Goal: Feedback & Contribution: Contribute content

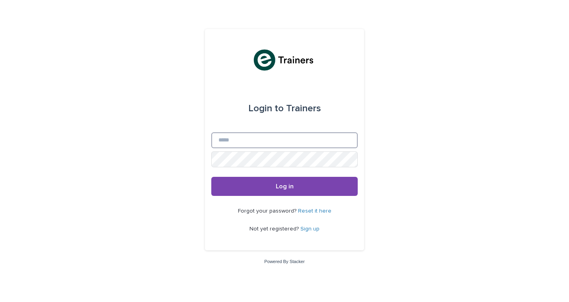
type input "**********"
click at [285, 187] on button "Log in" at bounding box center [284, 186] width 146 height 19
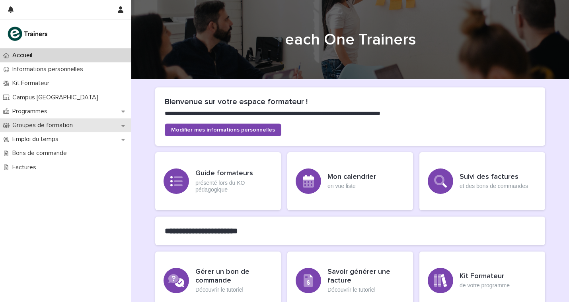
click at [55, 124] on p "Groupes de formation" at bounding box center [44, 126] width 70 height 8
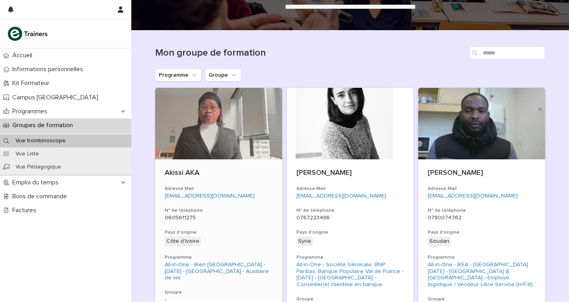
scroll to position [50, 0]
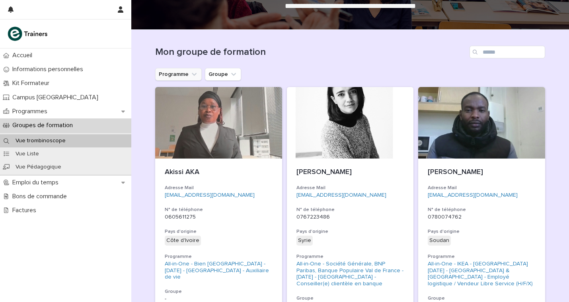
click at [194, 74] on icon "Programme" at bounding box center [194, 74] width 8 height 8
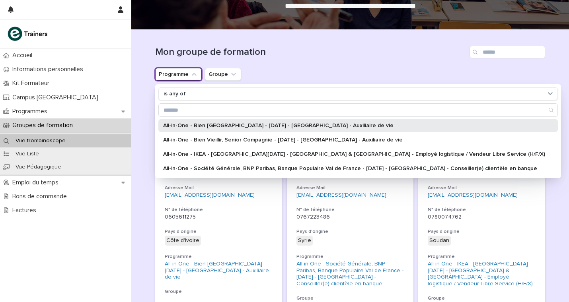
click at [195, 123] on p "All-in-One - Bien Vieillir - 25 - Septembre 2025 - Île-de-France - Auxiliaire d…" at bounding box center [354, 126] width 382 height 6
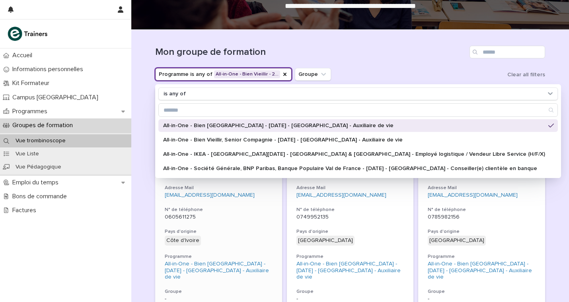
click at [207, 204] on div "Akissi AKA Adresse Mail blassonyakissi2023@gmail.com N° de téléphone 0605611275…" at bounding box center [218, 236] width 127 height 154
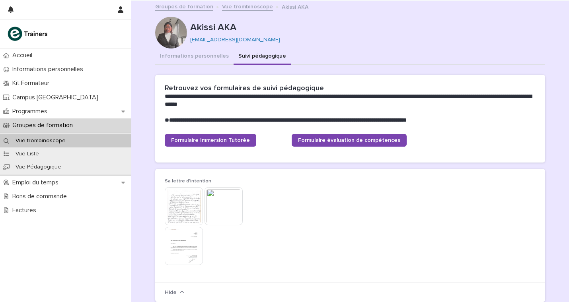
click at [262, 57] on button "Suivi pédagogique" at bounding box center [262, 57] width 57 height 17
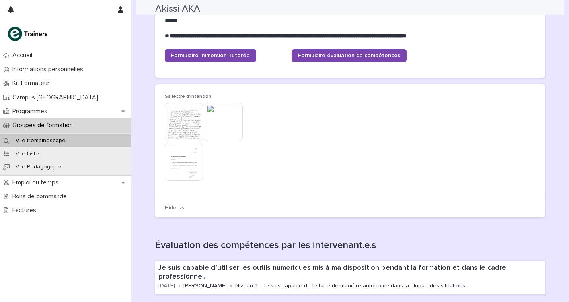
scroll to position [84, 0]
click at [194, 127] on img at bounding box center [184, 122] width 38 height 38
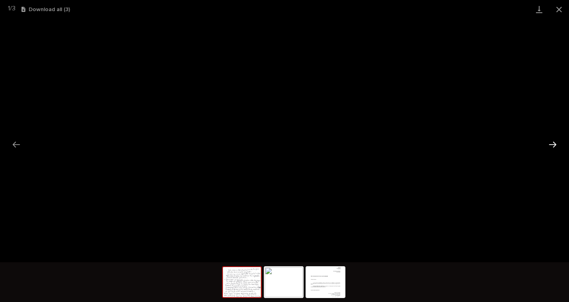
click at [552, 142] on button "Next slide" at bounding box center [552, 145] width 17 height 16
click at [554, 143] on button "Next slide" at bounding box center [552, 145] width 17 height 16
click at [556, 143] on button "Next slide" at bounding box center [552, 145] width 17 height 16
click at [559, 10] on button "Close gallery" at bounding box center [559, 9] width 20 height 19
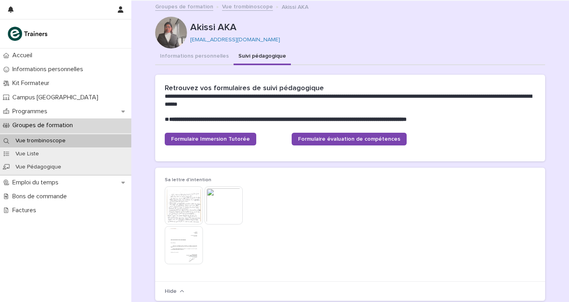
scroll to position [0, 0]
click at [318, 138] on span "Formulaire évaluation de compétences" at bounding box center [349, 139] width 102 height 6
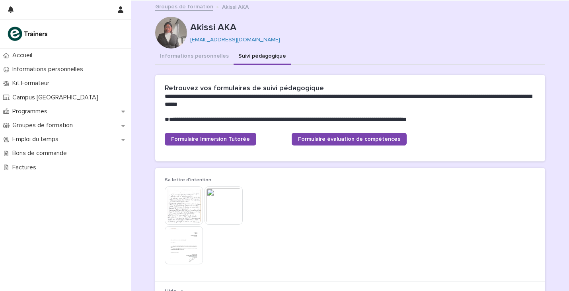
click at [187, 5] on link "Groupes de formation" at bounding box center [184, 6] width 58 height 9
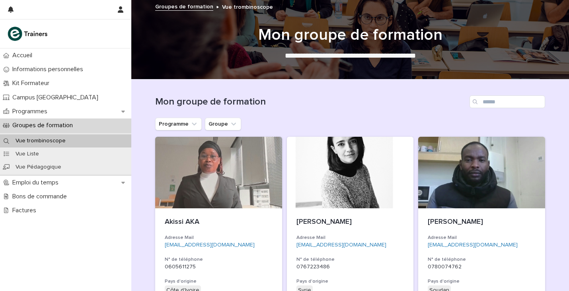
scroll to position [0, 0]
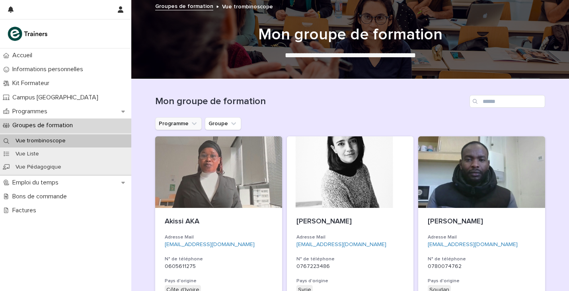
click at [195, 120] on button "Programme" at bounding box center [178, 123] width 47 height 13
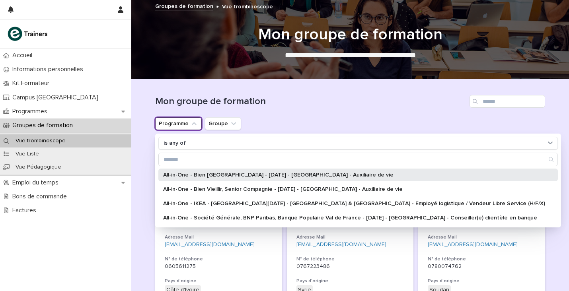
click at [203, 179] on div "All-in-One - Bien Vieillir - 25 - Septembre 2025 - Île-de-France - Auxiliaire d…" at bounding box center [357, 175] width 399 height 13
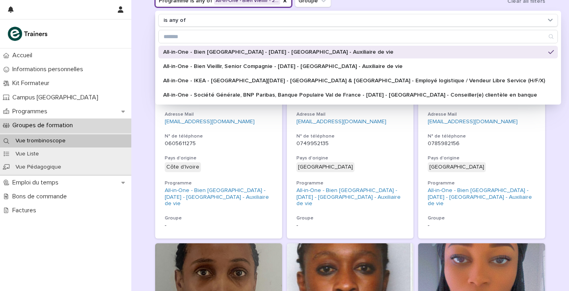
scroll to position [135, 0]
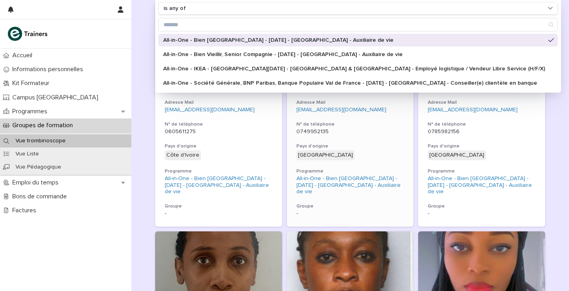
click at [358, 155] on div "Nigeria + 0" at bounding box center [350, 155] width 108 height 10
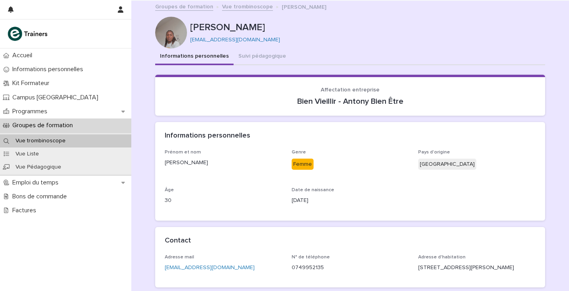
click at [167, 40] on div at bounding box center [171, 33] width 32 height 32
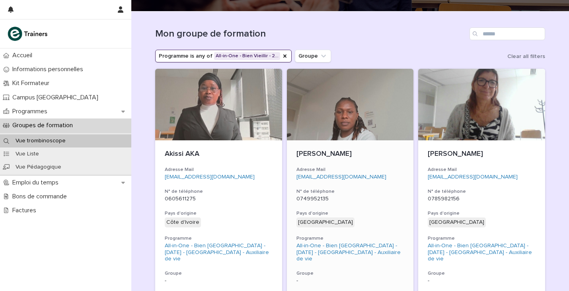
scroll to position [69, 0]
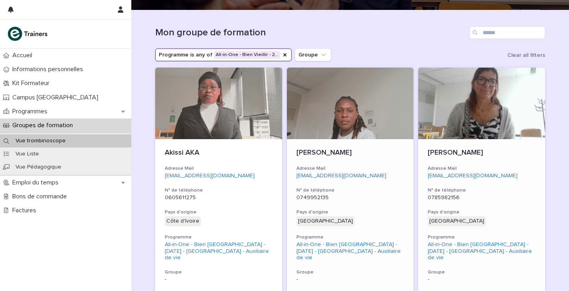
click at [487, 182] on div "Cecilia PRAY Adresse Mail c.pray@sfr.fr N° de téléphone 0785982156 Pays d'origi…" at bounding box center [481, 216] width 127 height 154
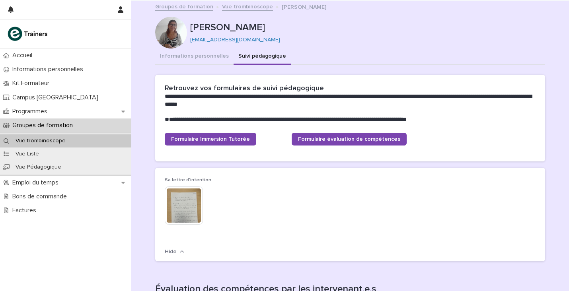
click at [258, 53] on button "Suivi pédagogique" at bounding box center [262, 57] width 57 height 17
click at [183, 202] on img at bounding box center [184, 206] width 38 height 38
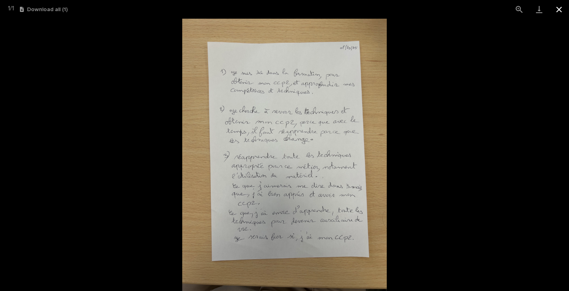
click at [558, 10] on button "Close gallery" at bounding box center [559, 9] width 20 height 19
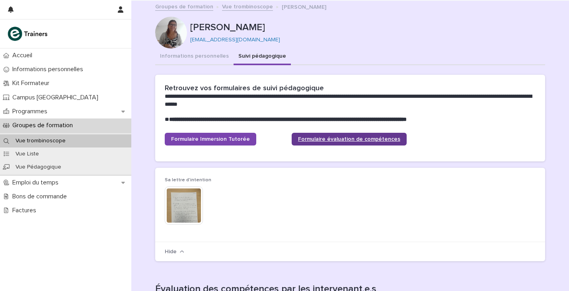
click at [310, 137] on span "Formulaire évaluation de compétences" at bounding box center [349, 139] width 102 height 6
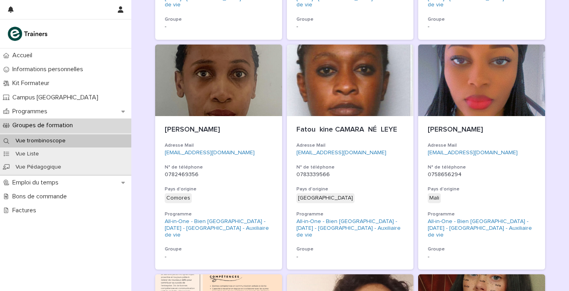
scroll to position [349, 0]
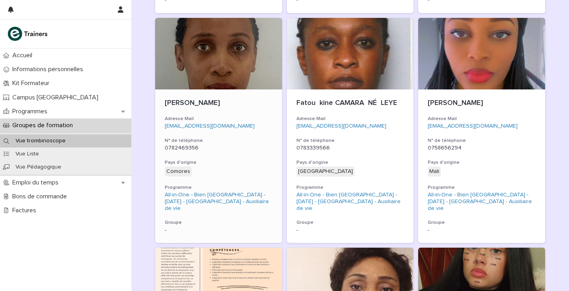
click at [219, 147] on div "Chadia DANANIR Adresse Mail danachadia@outlook.com N° de téléphone 0782469356 P…" at bounding box center [218, 167] width 127 height 154
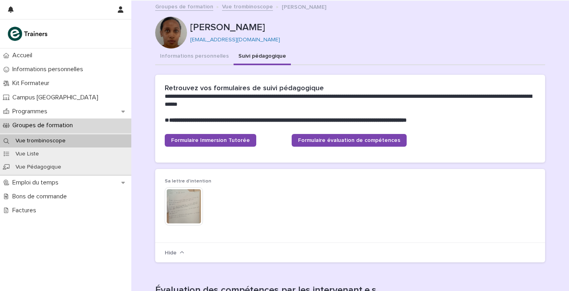
click at [254, 55] on button "Suivi pédagogique" at bounding box center [262, 57] width 57 height 17
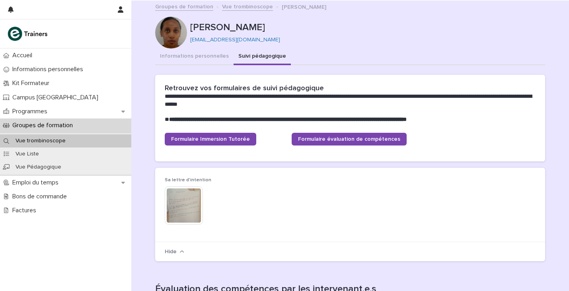
click at [197, 208] on img at bounding box center [184, 206] width 38 height 38
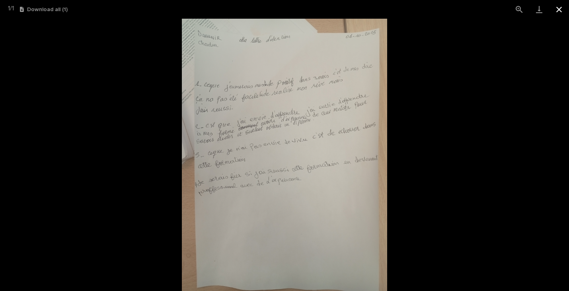
click at [559, 10] on button "Close gallery" at bounding box center [559, 9] width 20 height 19
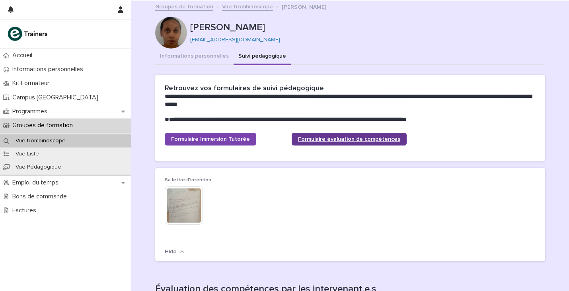
click at [333, 138] on span "Formulaire évaluation de compétences" at bounding box center [349, 139] width 102 height 6
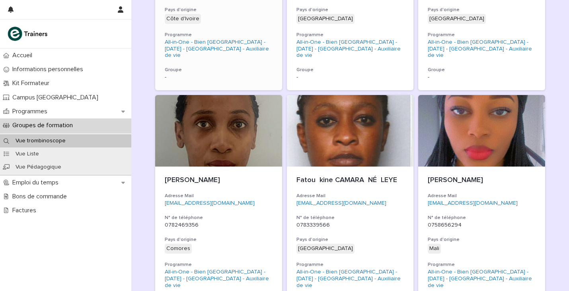
scroll to position [272, 0]
click at [357, 222] on p "0783339566" at bounding box center [350, 225] width 108 height 7
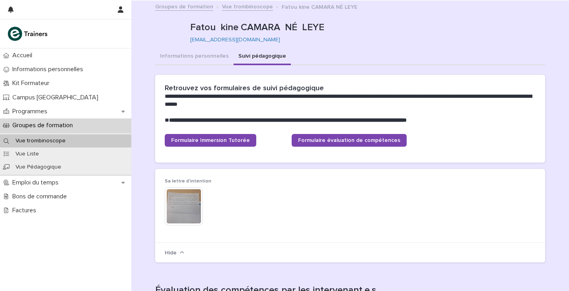
click at [261, 54] on button "Suivi pédagogique" at bounding box center [262, 57] width 57 height 17
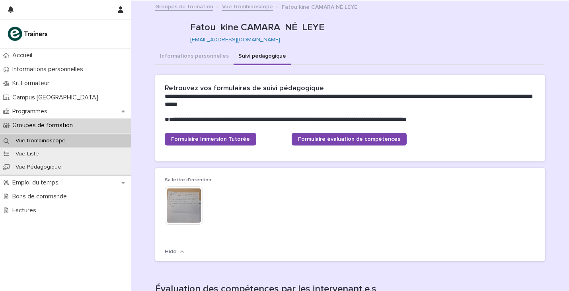
click at [187, 214] on img at bounding box center [184, 206] width 38 height 38
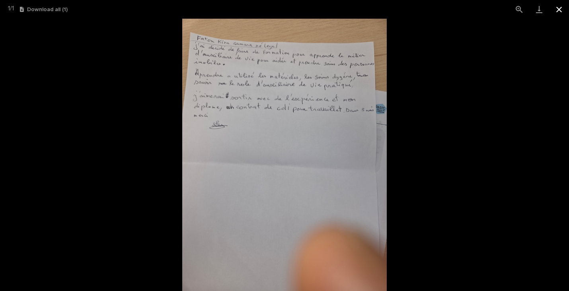
click at [562, 11] on button "Close gallery" at bounding box center [559, 9] width 20 height 19
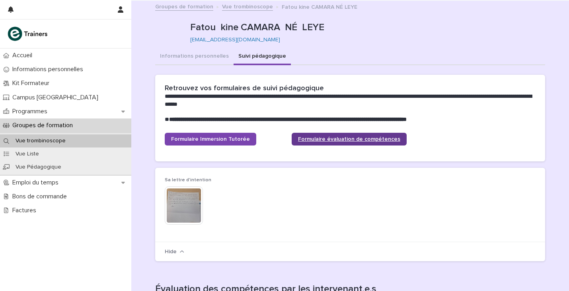
click at [327, 140] on span "Formulaire évaluation de compétences" at bounding box center [349, 139] width 102 height 6
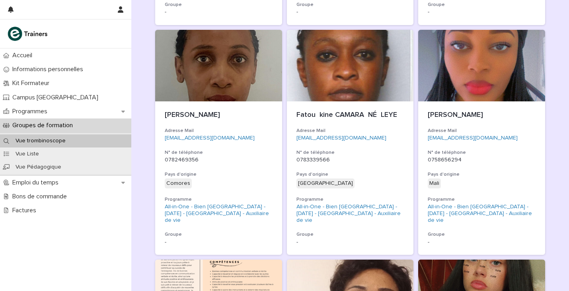
scroll to position [336, 0]
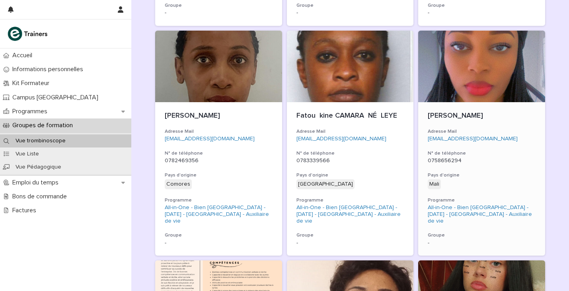
click at [487, 158] on p "0758656294" at bounding box center [482, 161] width 108 height 7
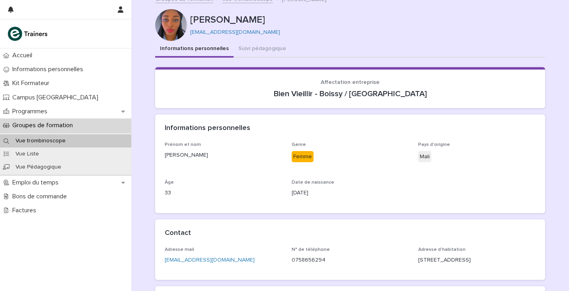
scroll to position [7, 0]
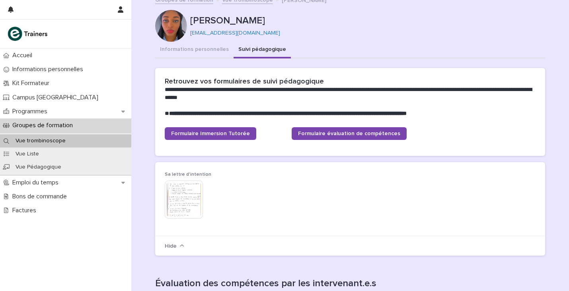
click at [262, 50] on button "Suivi pédagogique" at bounding box center [262, 50] width 57 height 17
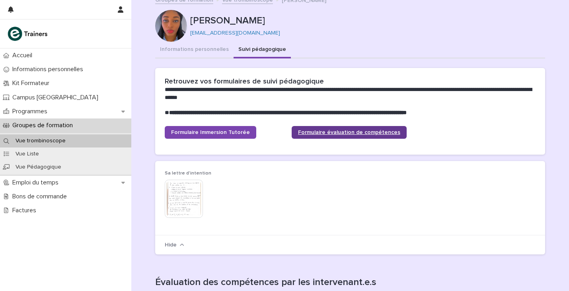
click at [325, 129] on link "Formulaire évaluation de compétences" at bounding box center [349, 132] width 115 height 13
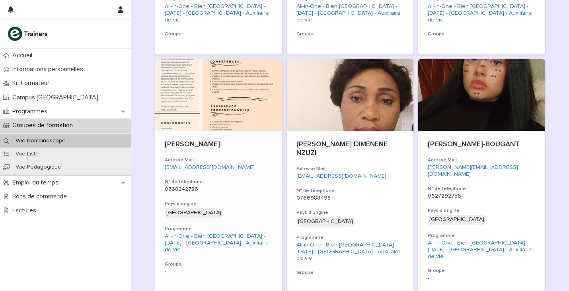
scroll to position [541, 0]
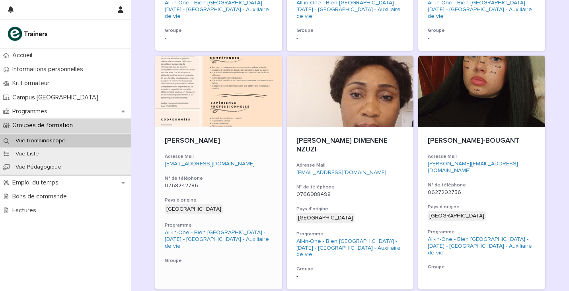
click at [210, 197] on h3 "Pays d'origine" at bounding box center [219, 200] width 108 height 6
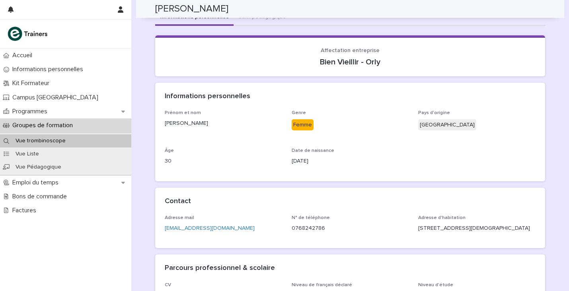
scroll to position [4, 0]
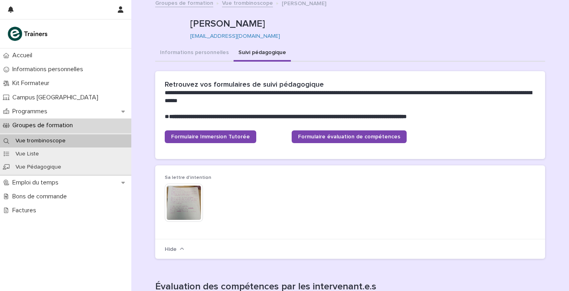
click at [262, 51] on button "Suivi pédagogique" at bounding box center [262, 53] width 57 height 17
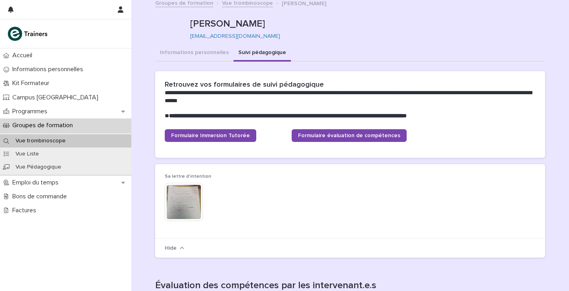
click at [186, 207] on img at bounding box center [184, 202] width 38 height 38
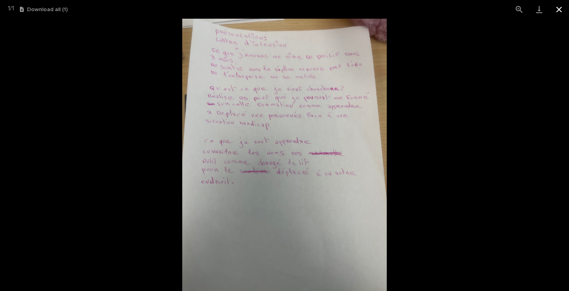
click at [561, 13] on button "Close gallery" at bounding box center [559, 9] width 20 height 19
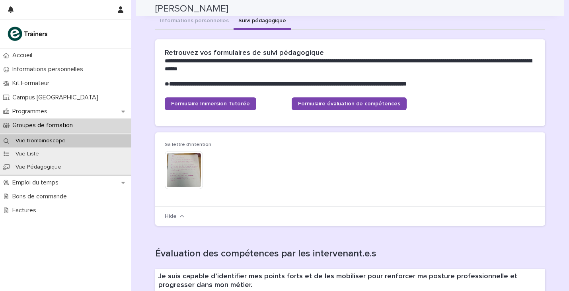
scroll to position [35, 0]
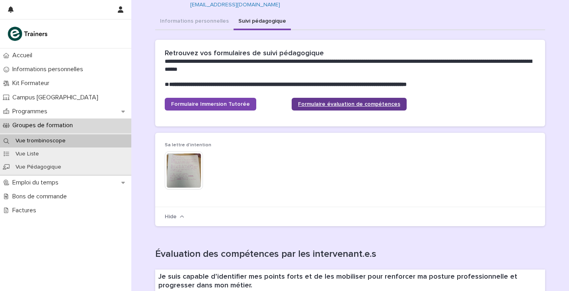
click at [327, 107] on link "Formulaire évaluation de compétences" at bounding box center [349, 104] width 115 height 13
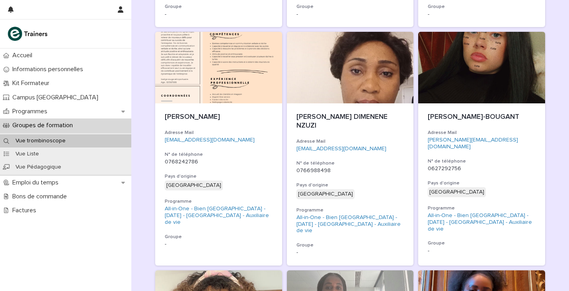
scroll to position [607, 0]
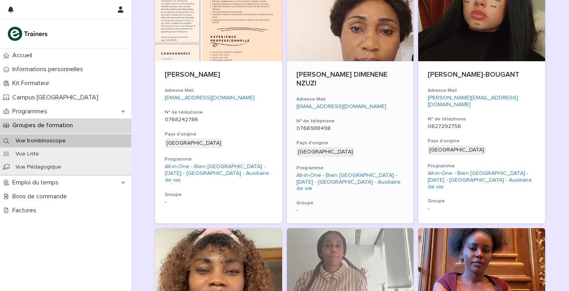
click at [366, 125] on p "0766988498" at bounding box center [350, 128] width 108 height 7
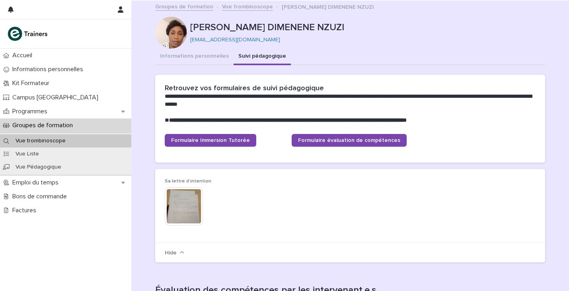
click at [263, 57] on button "Suivi pédagogique" at bounding box center [262, 57] width 57 height 17
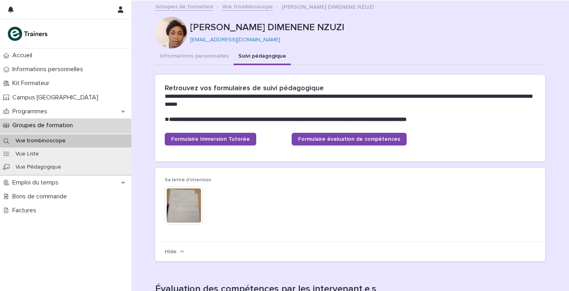
click at [174, 202] on img at bounding box center [184, 206] width 38 height 38
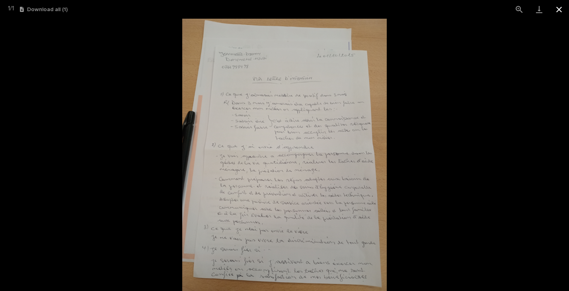
click at [561, 9] on button "Close gallery" at bounding box center [559, 9] width 20 height 19
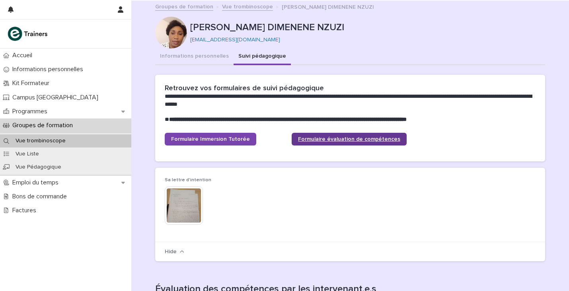
click at [313, 134] on link "Formulaire évaluation de compétences" at bounding box center [349, 139] width 115 height 13
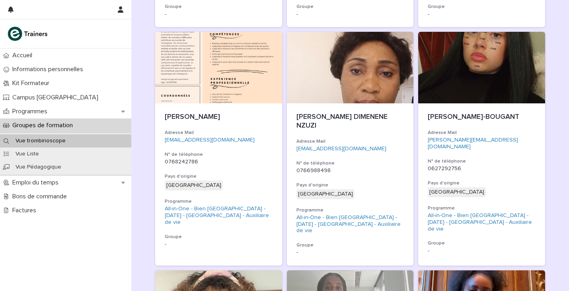
scroll to position [558, 0]
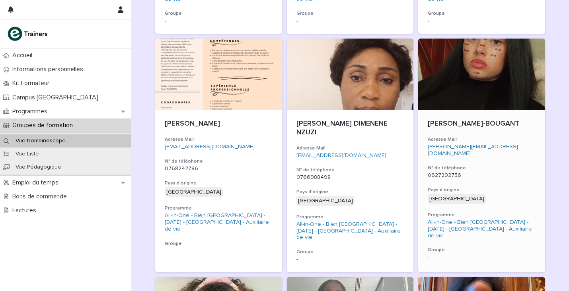
click at [496, 172] on p "0627292756" at bounding box center [482, 175] width 108 height 7
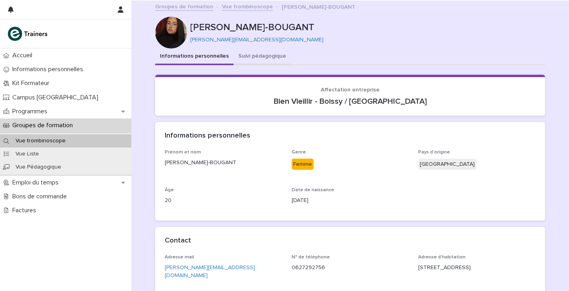
click at [260, 56] on button "Suivi pédagogique" at bounding box center [262, 57] width 57 height 17
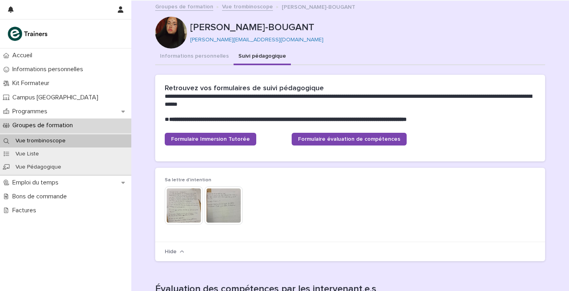
click at [186, 204] on img at bounding box center [184, 206] width 38 height 38
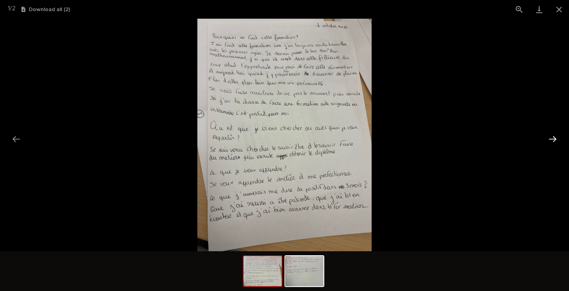
click at [551, 138] on button "Next slide" at bounding box center [552, 139] width 17 height 16
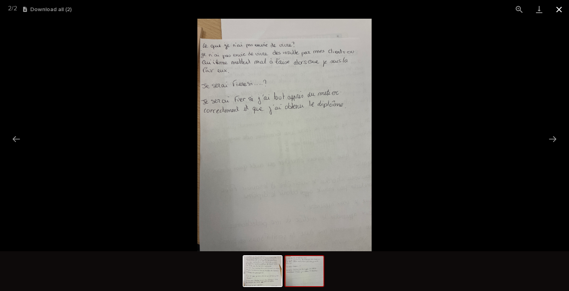
click at [559, 10] on button "Close gallery" at bounding box center [559, 9] width 20 height 19
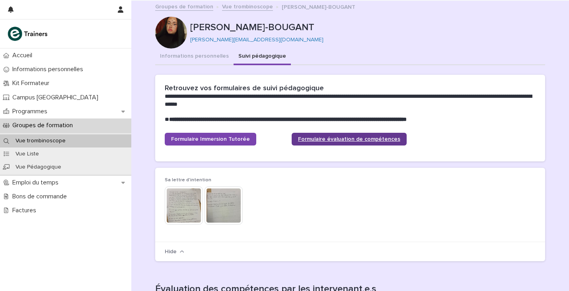
click at [316, 138] on span "Formulaire évaluation de compétences" at bounding box center [349, 139] width 102 height 6
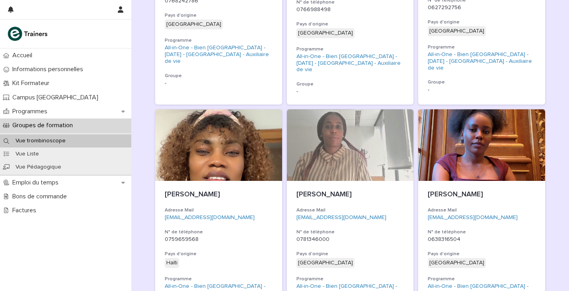
scroll to position [729, 0]
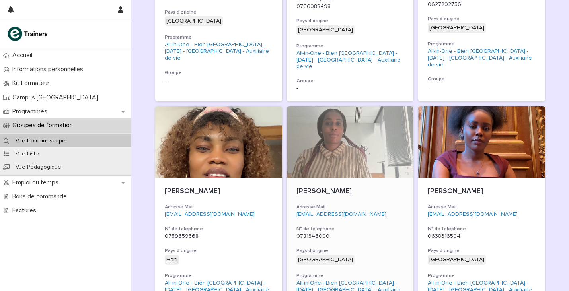
click at [368, 226] on h3 "N° de téléphone" at bounding box center [350, 229] width 108 height 6
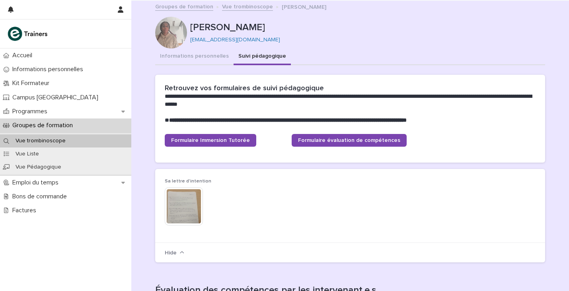
click at [260, 58] on button "Suivi pédagogique" at bounding box center [262, 57] width 57 height 17
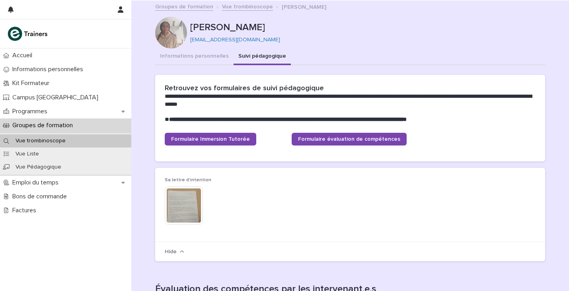
click at [181, 202] on img at bounding box center [184, 206] width 38 height 38
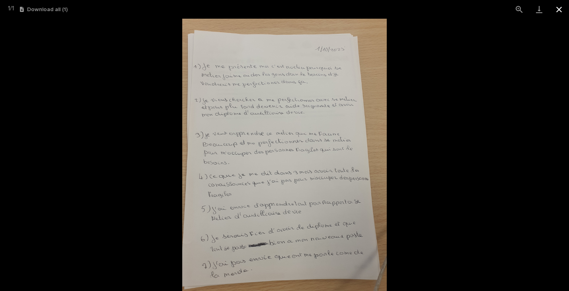
click at [560, 10] on button "Close gallery" at bounding box center [559, 9] width 20 height 19
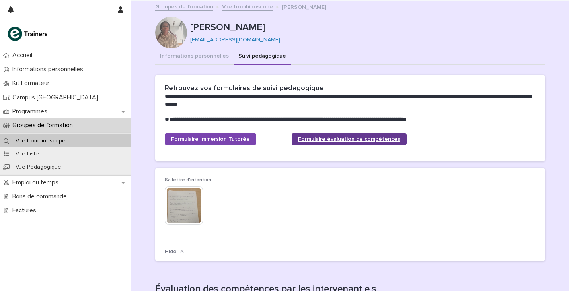
click at [349, 138] on span "Formulaire évaluation de compétences" at bounding box center [349, 139] width 102 height 6
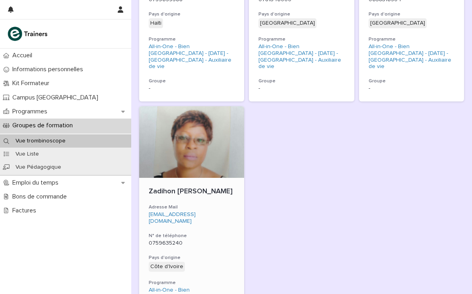
scroll to position [1029, 0]
click at [224, 177] on div "Zadihon francine GNENEGBÉ Adresse Mail zaddy@netcourrier.com N° de téléphone 07…" at bounding box center [191, 260] width 105 height 167
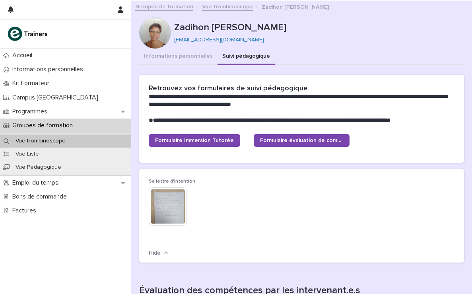
click at [237, 53] on button "Suivi pédagogique" at bounding box center [246, 57] width 57 height 17
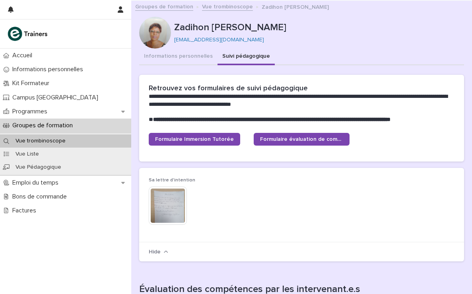
click at [169, 205] on img at bounding box center [168, 206] width 38 height 38
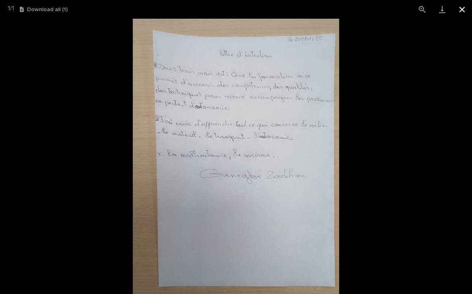
click at [462, 11] on button "Close gallery" at bounding box center [462, 9] width 20 height 19
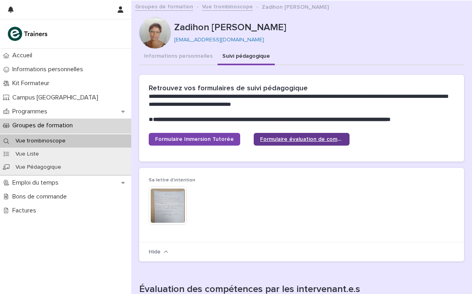
click at [289, 138] on span "Formulaire évaluation de compétences" at bounding box center [301, 139] width 83 height 6
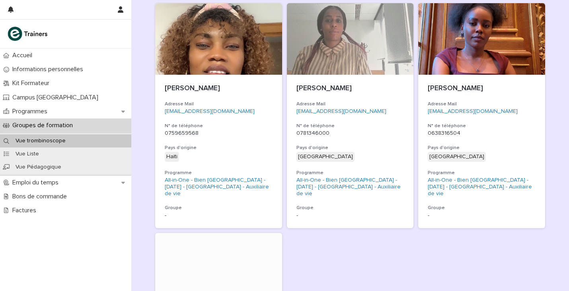
scroll to position [831, 0]
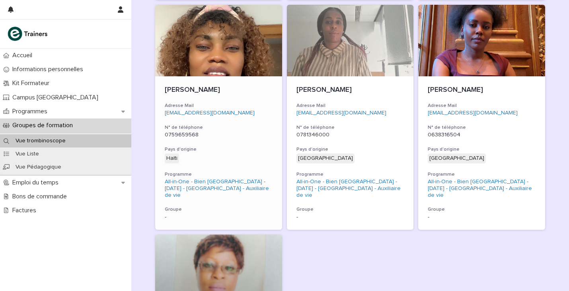
click at [250, 132] on p "0759659568" at bounding box center [219, 135] width 108 height 7
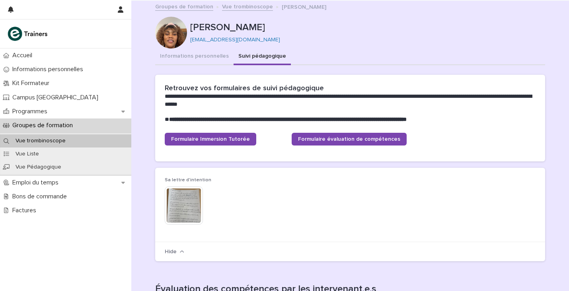
click at [257, 57] on button "Suivi pédagogique" at bounding box center [262, 57] width 57 height 17
click at [169, 199] on img at bounding box center [184, 206] width 38 height 38
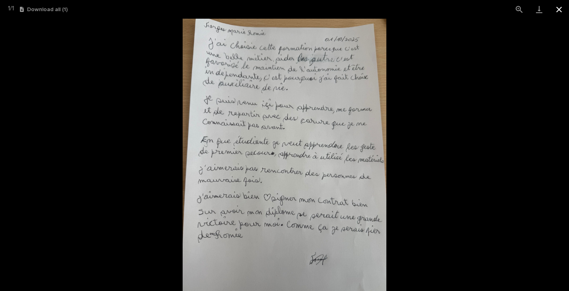
click at [559, 10] on button "Close gallery" at bounding box center [559, 9] width 20 height 19
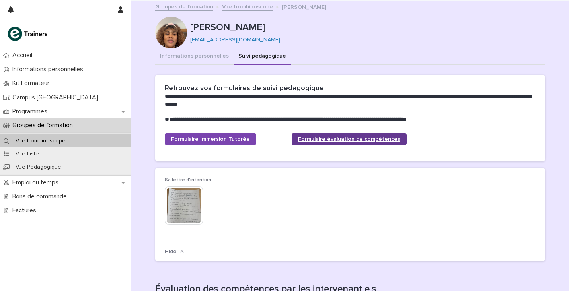
click at [335, 133] on link "Formulaire évaluation de compétences" at bounding box center [349, 139] width 115 height 13
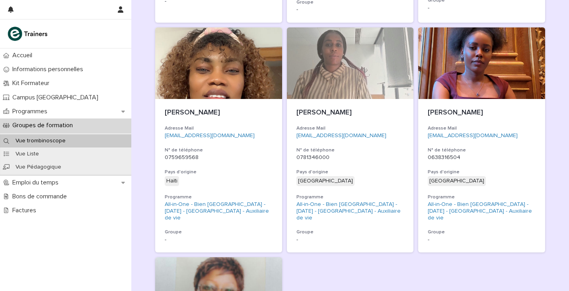
scroll to position [807, 0]
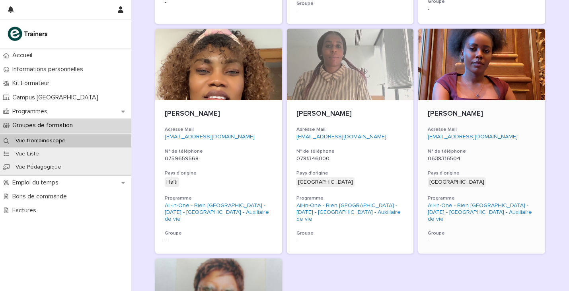
click at [489, 148] on h3 "N° de téléphone" at bounding box center [482, 151] width 108 height 6
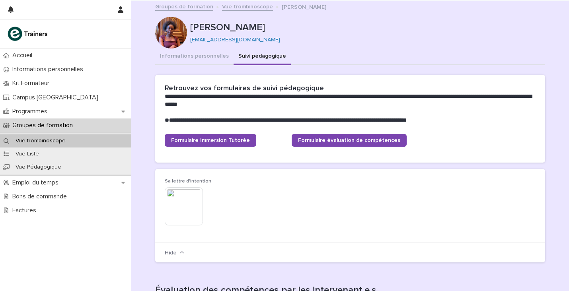
click at [251, 57] on button "Suivi pédagogique" at bounding box center [262, 57] width 57 height 17
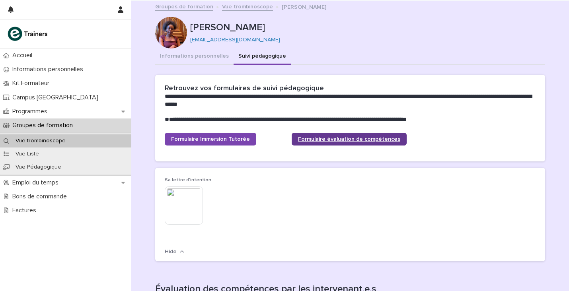
click at [319, 138] on span "Formulaire évaluation de compétences" at bounding box center [349, 139] width 102 height 6
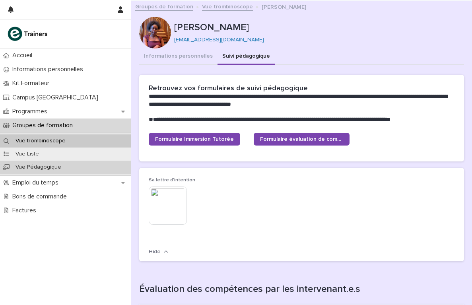
click at [60, 166] on p "Vue Pédagogique" at bounding box center [38, 167] width 58 height 7
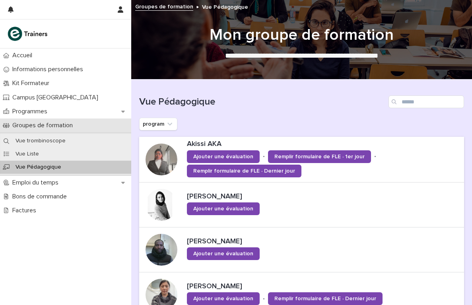
click at [75, 125] on p "Groupes de formation" at bounding box center [44, 126] width 70 height 8
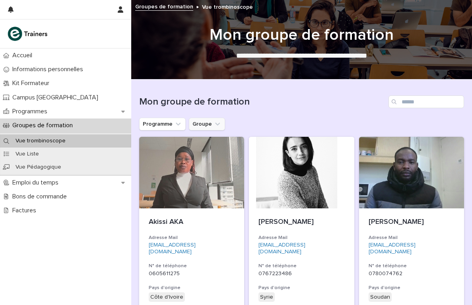
click at [198, 120] on button "Groupe" at bounding box center [207, 124] width 36 height 13
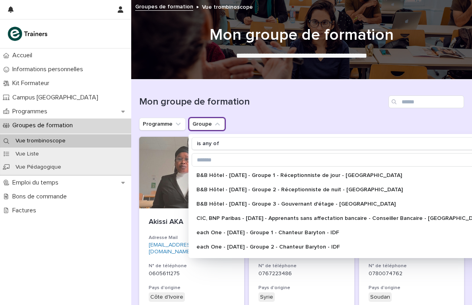
click at [198, 120] on button "Groupe" at bounding box center [207, 124] width 36 height 13
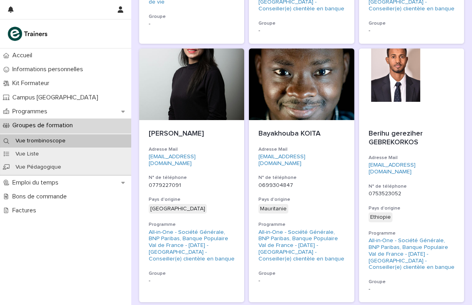
scroll to position [600, 0]
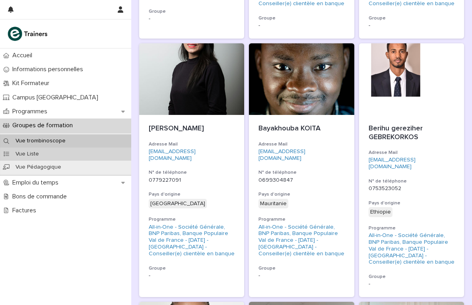
click at [22, 153] on p "Vue Liste" at bounding box center [27, 154] width 36 height 7
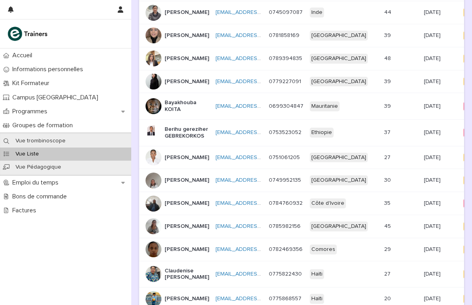
scroll to position [222, 0]
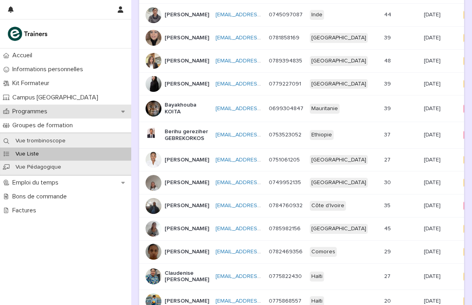
click at [42, 109] on p "Programmes" at bounding box center [31, 112] width 45 height 8
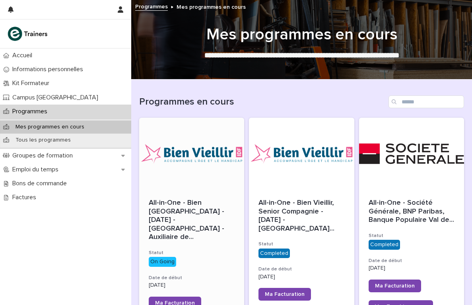
click at [191, 204] on span "All-in-One - Bien Vieillir - 25 - Septembre 2025 - Île-de-France - Auxiliaire d…" at bounding box center [192, 220] width 86 height 43
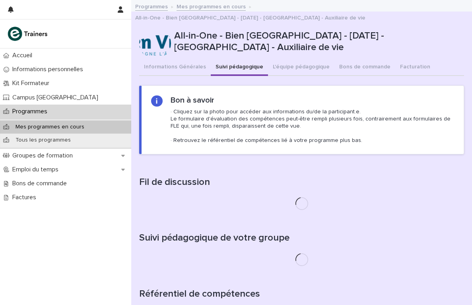
click at [224, 59] on button "Suivi pédagogique" at bounding box center [239, 67] width 57 height 17
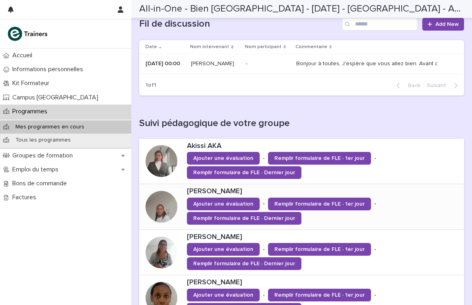
scroll to position [160, 0]
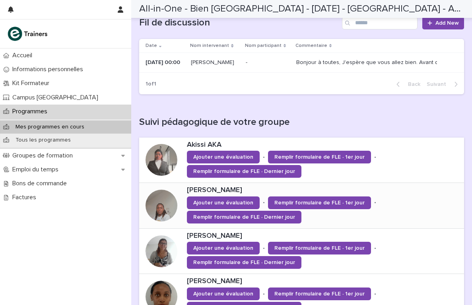
click at [169, 193] on div at bounding box center [162, 206] width 32 height 32
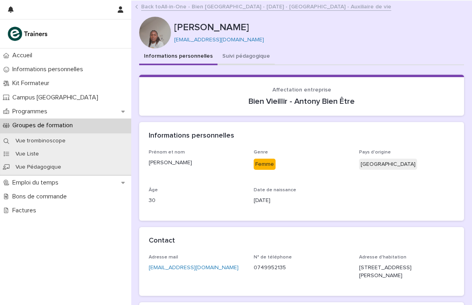
click at [236, 57] on button "Suivi pédagogique" at bounding box center [246, 57] width 57 height 17
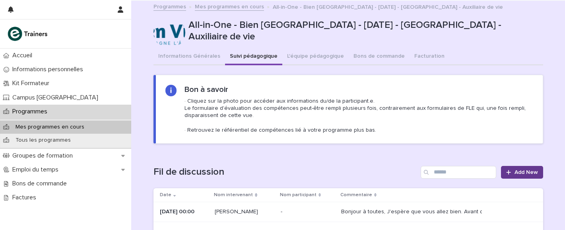
click at [512, 170] on div at bounding box center [511, 173] width 8 height 6
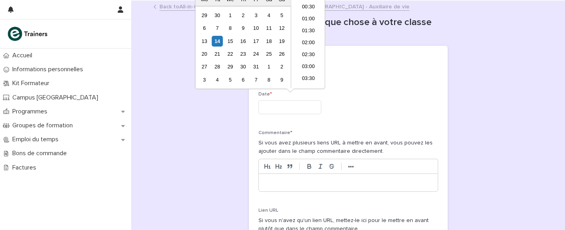
click at [281, 104] on input "text" at bounding box center [290, 107] width 63 height 14
click at [217, 44] on div "14" at bounding box center [217, 41] width 11 height 11
type input "**********"
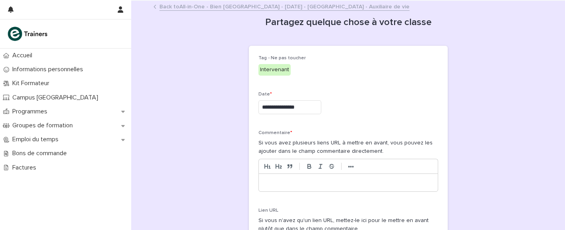
click at [372, 133] on p "Commentaire *" at bounding box center [349, 133] width 180 height 6
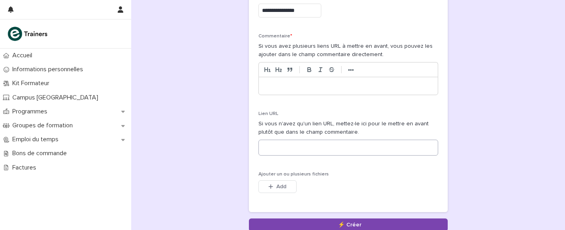
scroll to position [97, 0]
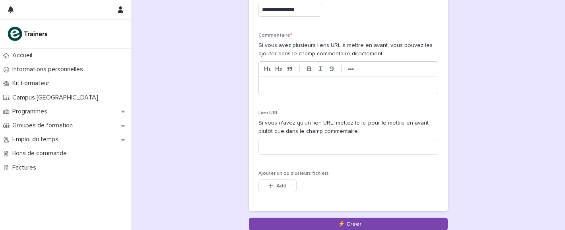
click at [273, 82] on p at bounding box center [348, 85] width 167 height 8
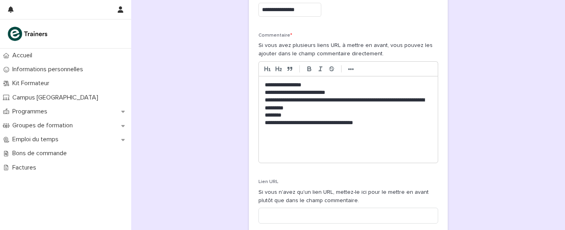
click at [265, 123] on p "**********" at bounding box center [348, 123] width 167 height 8
click at [263, 118] on div "**********" at bounding box center [348, 119] width 179 height 87
click at [392, 120] on li "**********" at bounding box center [352, 123] width 159 height 8
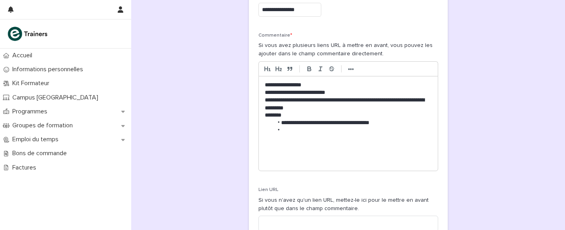
click at [281, 121] on li "**********" at bounding box center [352, 123] width 159 height 8
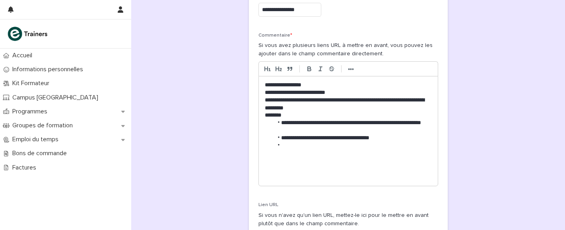
click at [314, 130] on li "**********" at bounding box center [352, 126] width 159 height 15
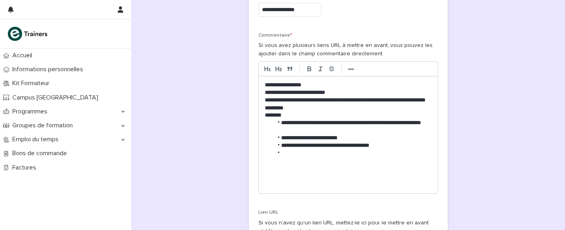
click at [300, 152] on li at bounding box center [352, 153] width 159 height 8
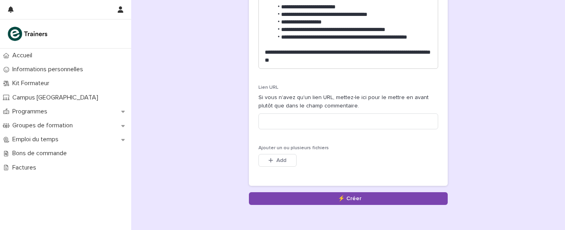
scroll to position [229, 0]
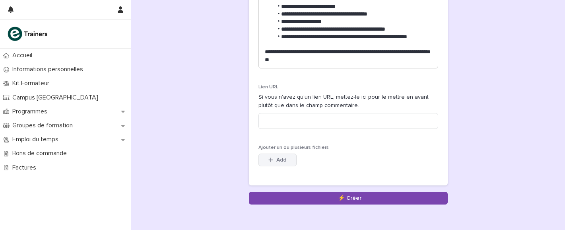
click at [284, 157] on span "Add" at bounding box center [282, 160] width 10 height 6
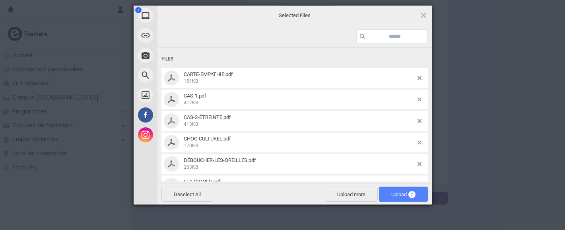
click at [394, 195] on span "Upload 7" at bounding box center [404, 194] width 24 height 6
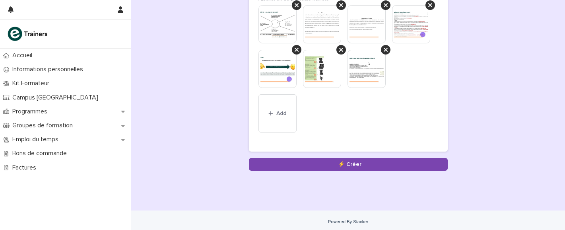
scroll to position [377, 0]
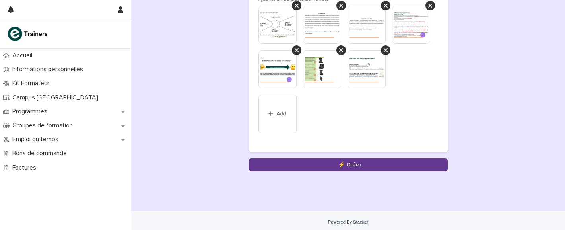
click at [348, 161] on button "Save" at bounding box center [348, 164] width 199 height 13
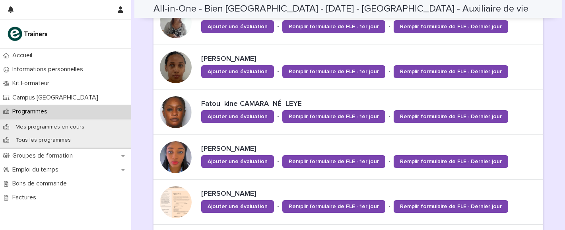
scroll to position [148, 0]
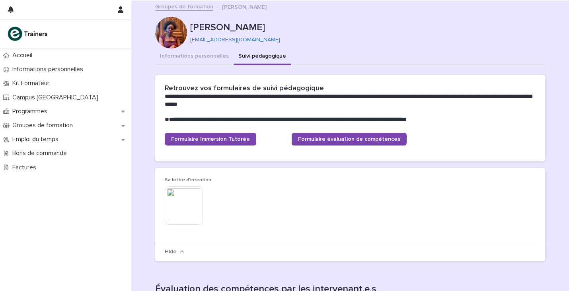
scroll to position [1, 0]
